Goal: Task Accomplishment & Management: Complete application form

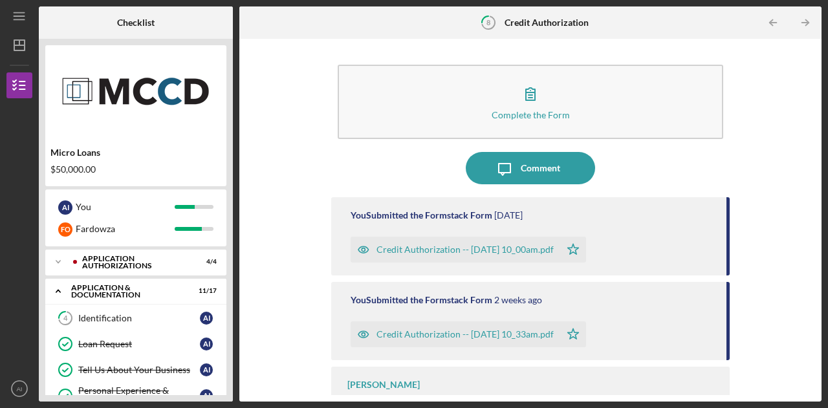
scroll to position [442, 0]
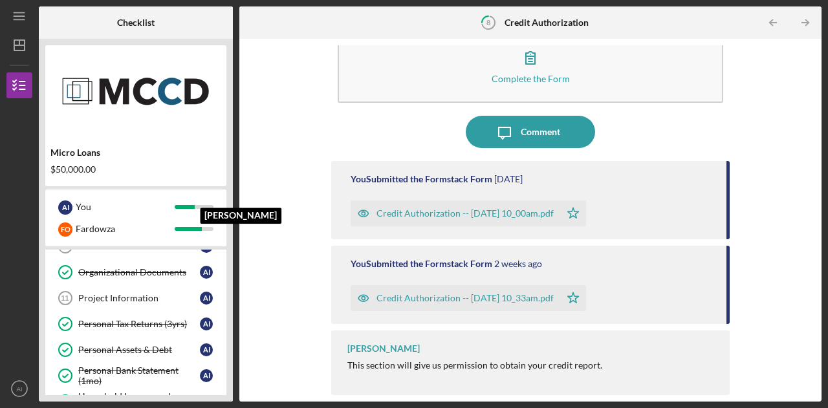
scroll to position [202, 0]
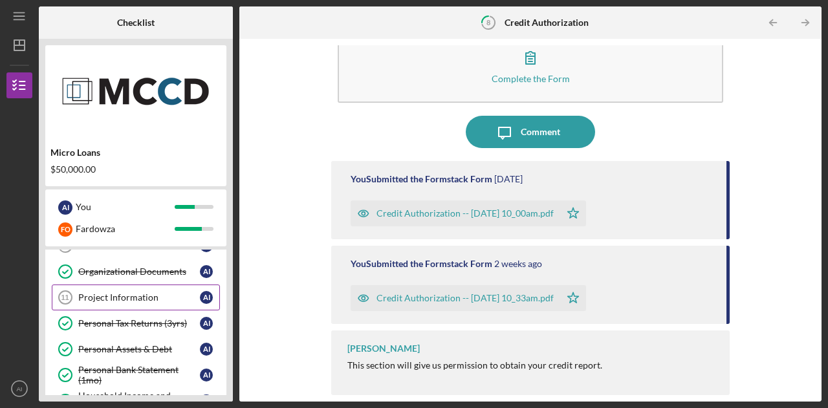
click at [135, 294] on div "Project Information" at bounding box center [139, 297] width 122 height 10
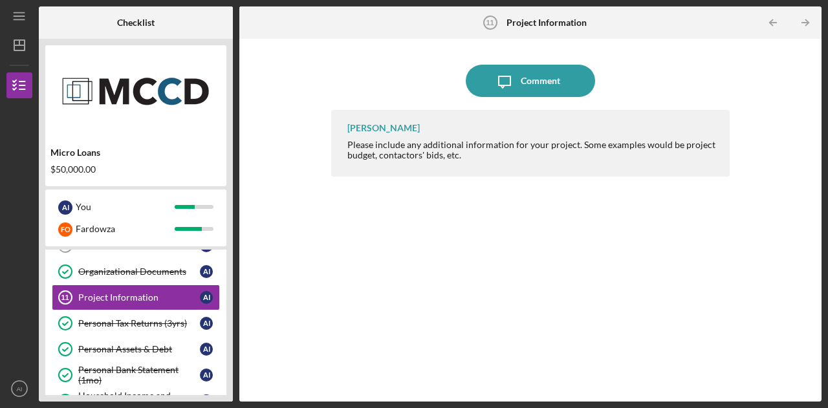
click at [827, 325] on div "Icon/Menu Project Information 11 Project Information Checklist Micro Loans $50,…" at bounding box center [414, 204] width 828 height 408
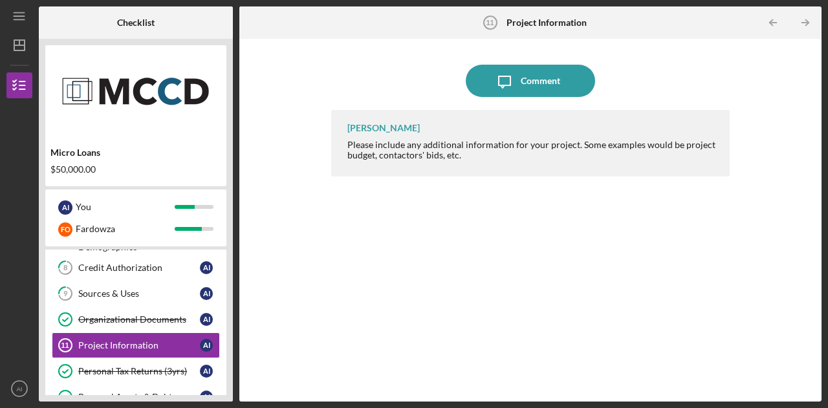
scroll to position [141, 0]
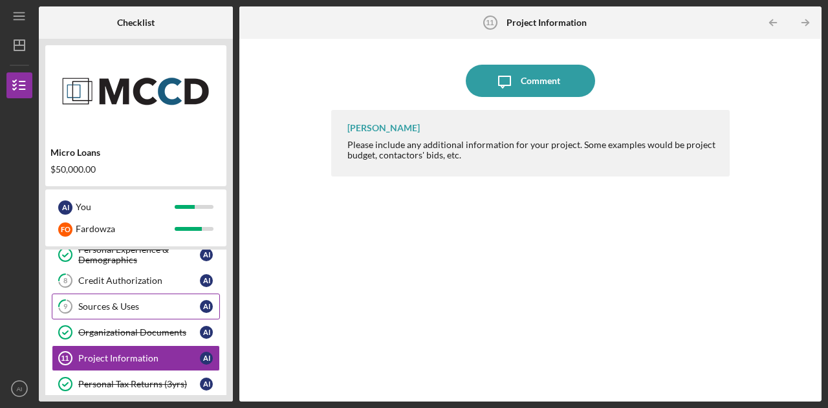
click at [155, 307] on div "Sources & Uses" at bounding box center [139, 306] width 122 height 10
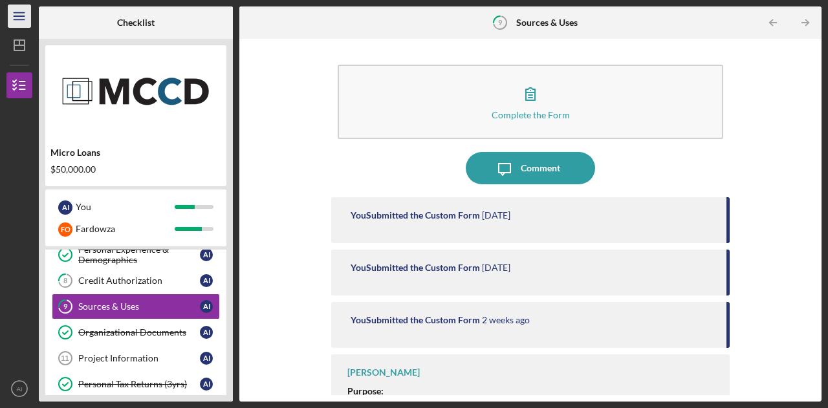
click at [16, 18] on icon "Icon/Menu" at bounding box center [19, 16] width 29 height 29
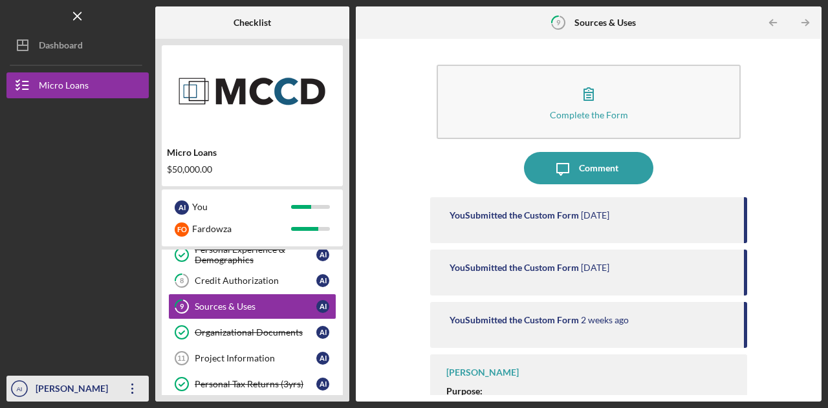
click at [93, 380] on div "Ahmed Ibrahim" at bounding box center [74, 390] width 84 height 29
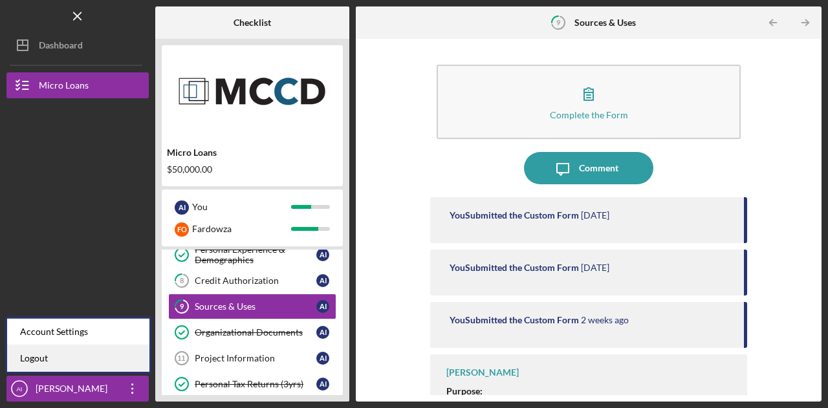
click at [59, 360] on link "Logout" at bounding box center [78, 358] width 142 height 27
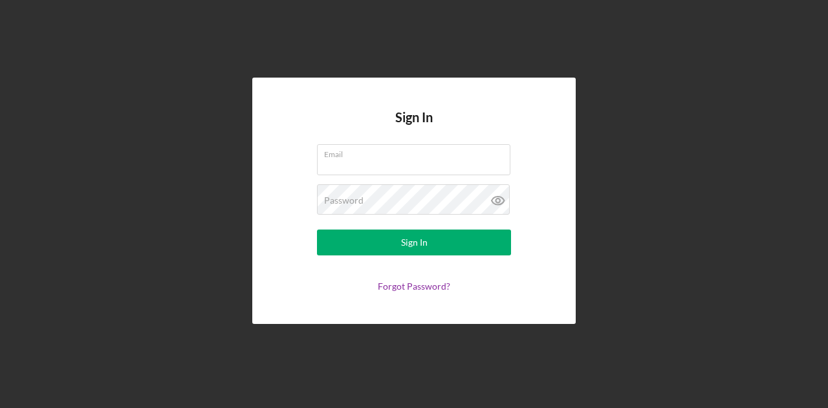
type input "aibrahim1st@gmail.com"
click at [665, 259] on div "Sign In Email aibrahim1st@gmail.com Password Sign In Forgot Password?" at bounding box center [413, 201] width 815 height 402
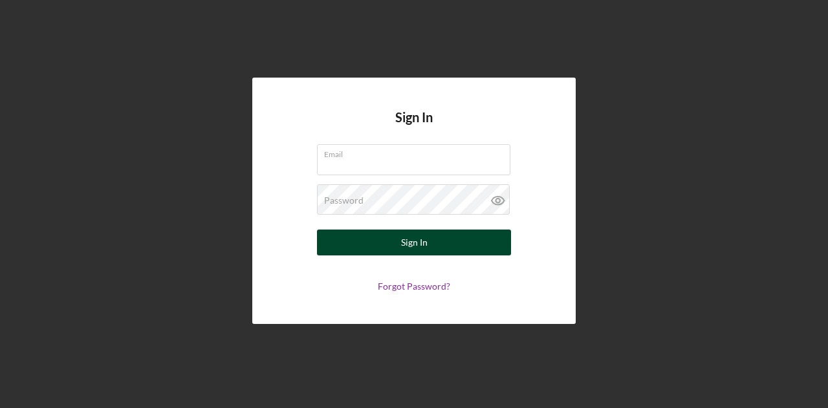
type input "[EMAIL_ADDRESS][DOMAIN_NAME]"
click at [431, 248] on button "Sign In" at bounding box center [414, 243] width 194 height 26
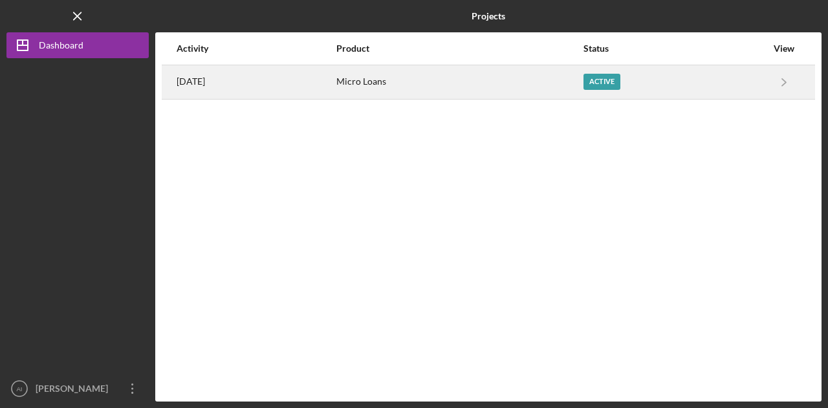
click at [614, 82] on div "Active" at bounding box center [601, 82] width 37 height 16
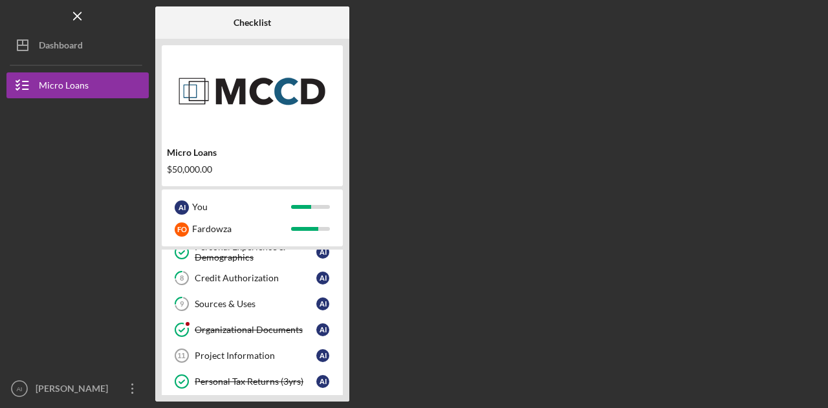
scroll to position [151, 0]
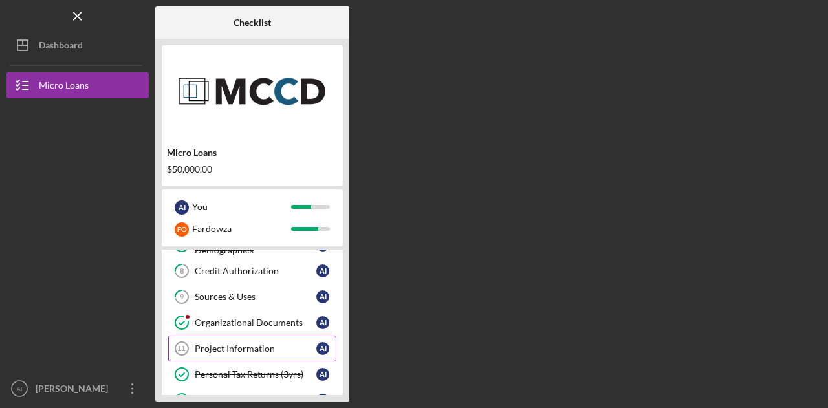
click at [263, 345] on div "Project Information" at bounding box center [256, 348] width 122 height 10
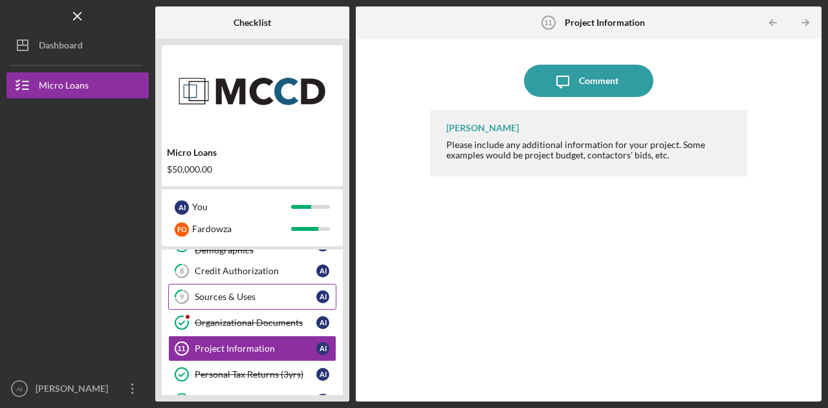
click at [234, 294] on div "Sources & Uses" at bounding box center [256, 297] width 122 height 10
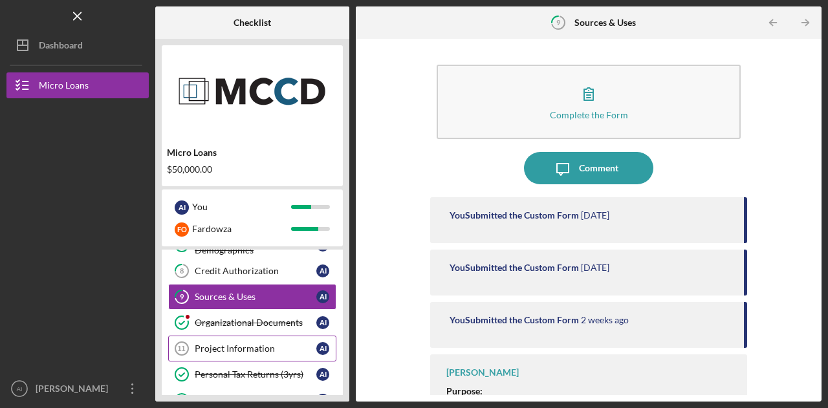
click at [239, 345] on div "Project Information" at bounding box center [256, 348] width 122 height 10
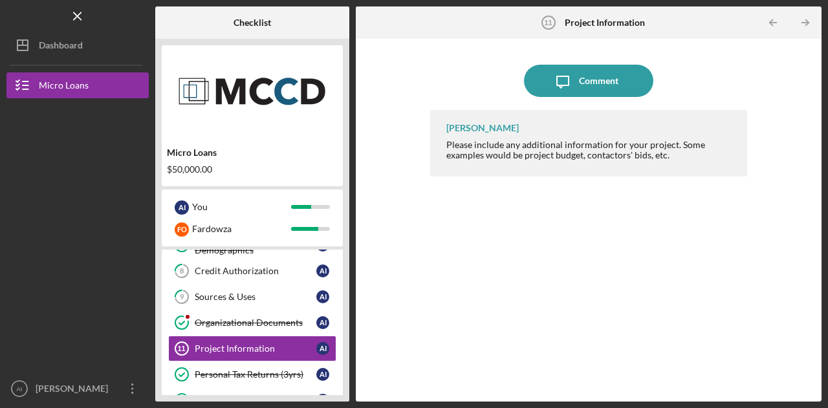
click at [440, 272] on div "Howard Bailey Please include any additional information for your project. Some …" at bounding box center [588, 246] width 317 height 272
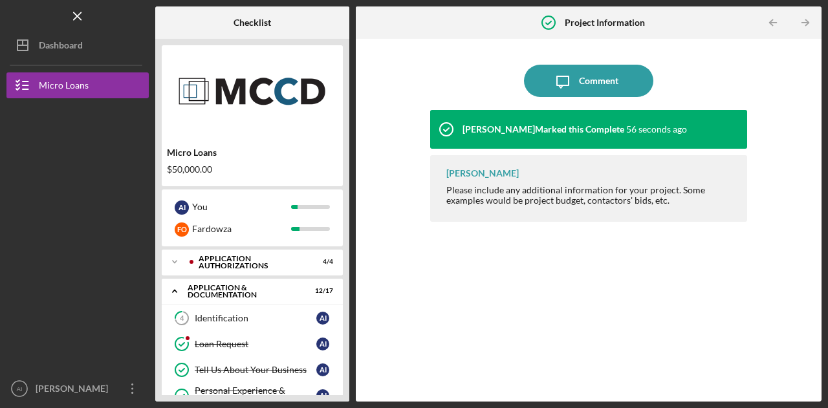
scroll to position [151, 0]
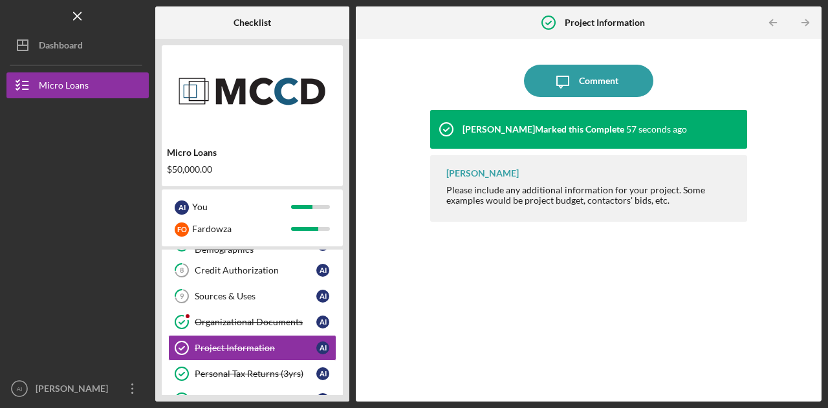
click at [212, 166] on div "$50,000.00" at bounding box center [252, 169] width 171 height 10
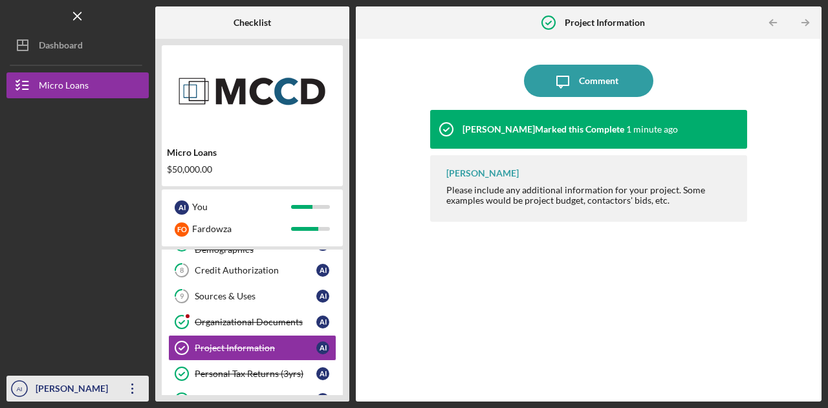
click at [76, 389] on div "Ahmed Ibrahim" at bounding box center [74, 390] width 84 height 29
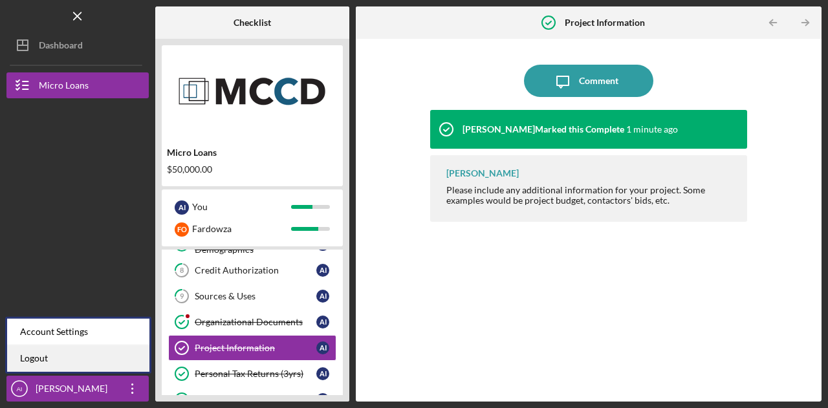
click at [69, 354] on link "Logout" at bounding box center [78, 358] width 142 height 27
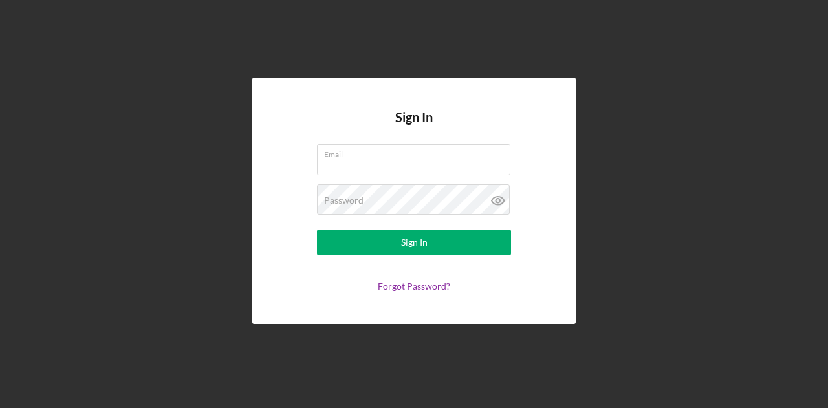
type input "aibrahim1st@gmail.com"
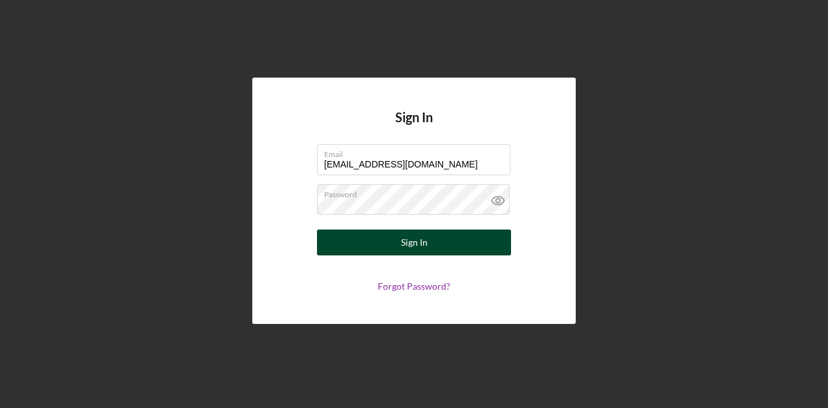
click at [411, 249] on div "Sign In" at bounding box center [414, 243] width 27 height 26
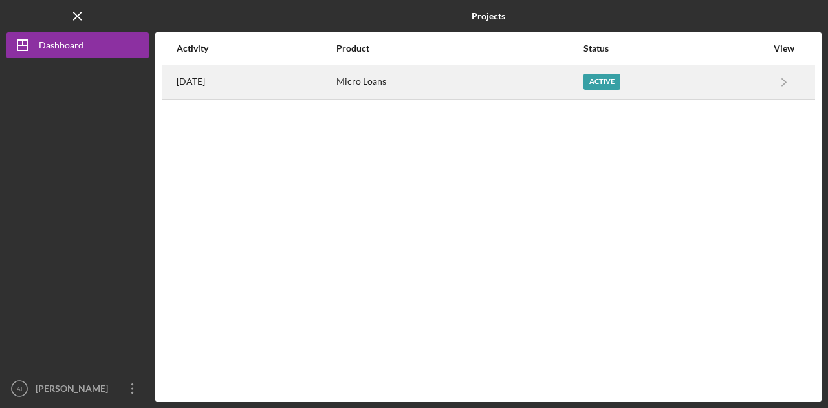
click at [604, 83] on div "Active" at bounding box center [601, 82] width 37 height 16
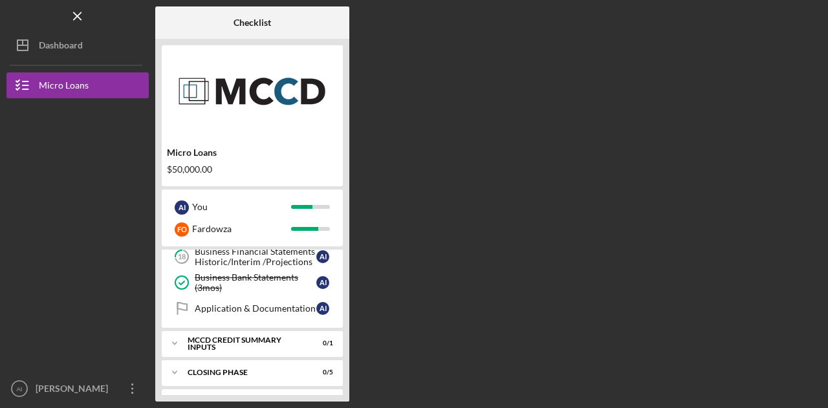
scroll to position [442, 0]
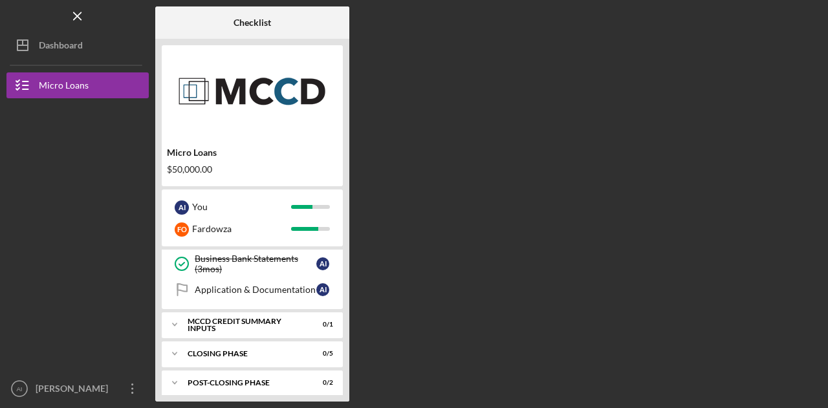
click at [407, 281] on div "Checklist Micro Loans $50,000.00 A I You F O Fardowza Icon/Expander Application…" at bounding box center [488, 203] width 666 height 395
